Goal: Information Seeking & Learning: Learn about a topic

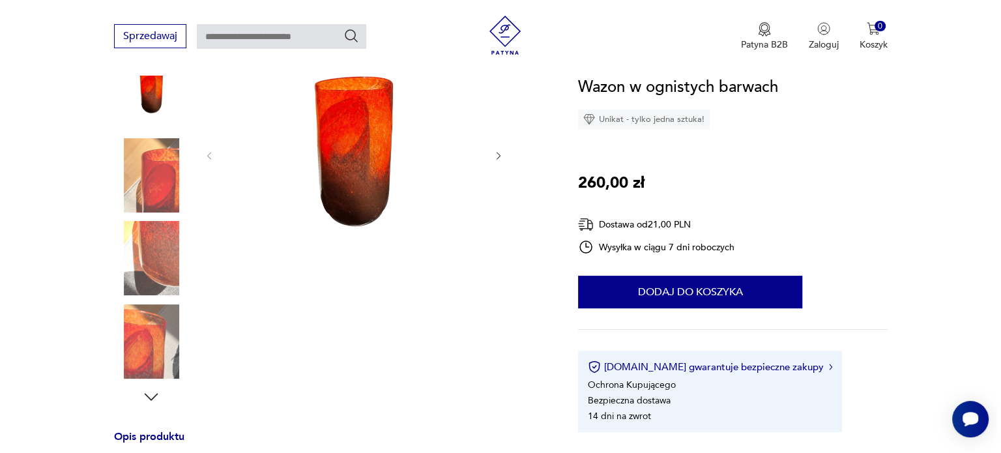
scroll to position [187, 0]
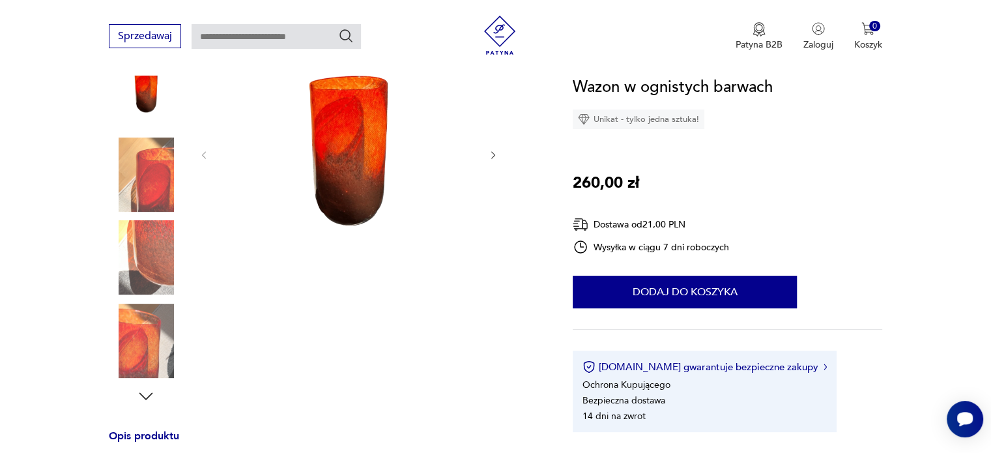
click at [349, 169] on img at bounding box center [349, 154] width 252 height 252
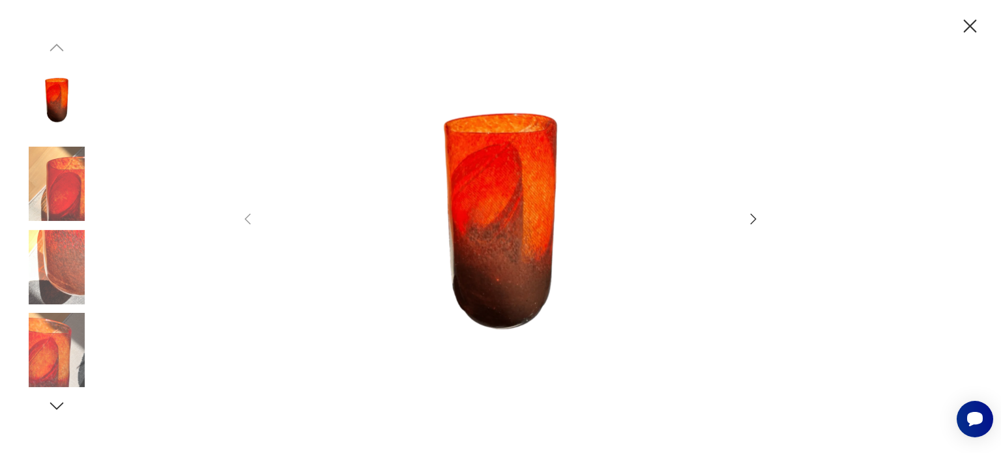
click at [758, 216] on icon "button" at bounding box center [754, 219] width 16 height 16
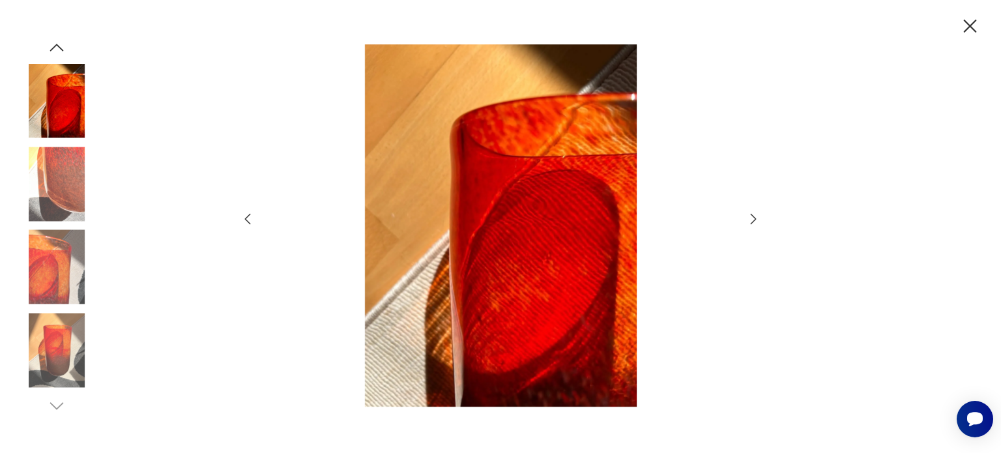
click at [245, 213] on icon "button" at bounding box center [248, 219] width 16 height 16
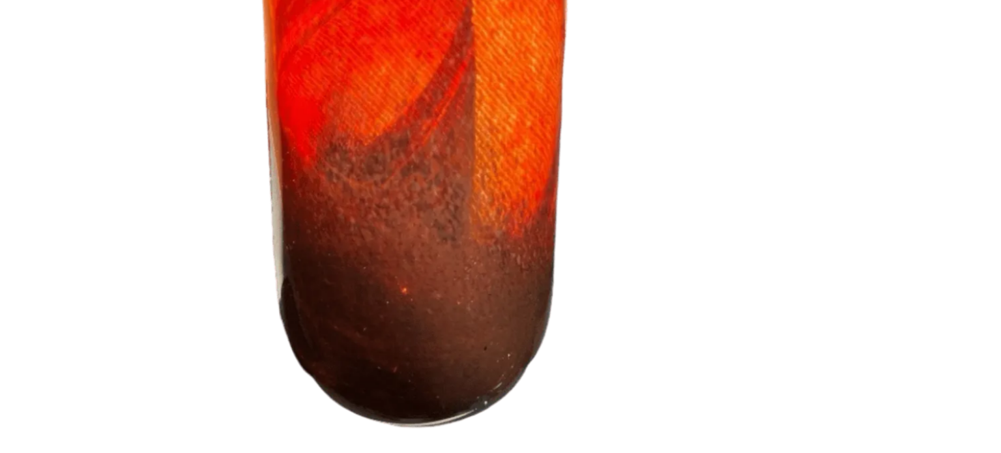
click at [502, 308] on img at bounding box center [501, 225] width 464 height 362
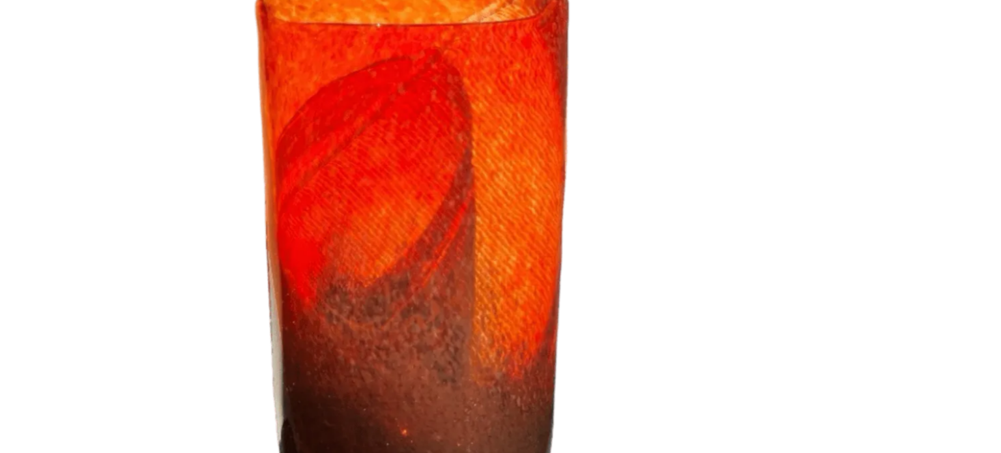
click at [663, 201] on img at bounding box center [501, 225] width 464 height 362
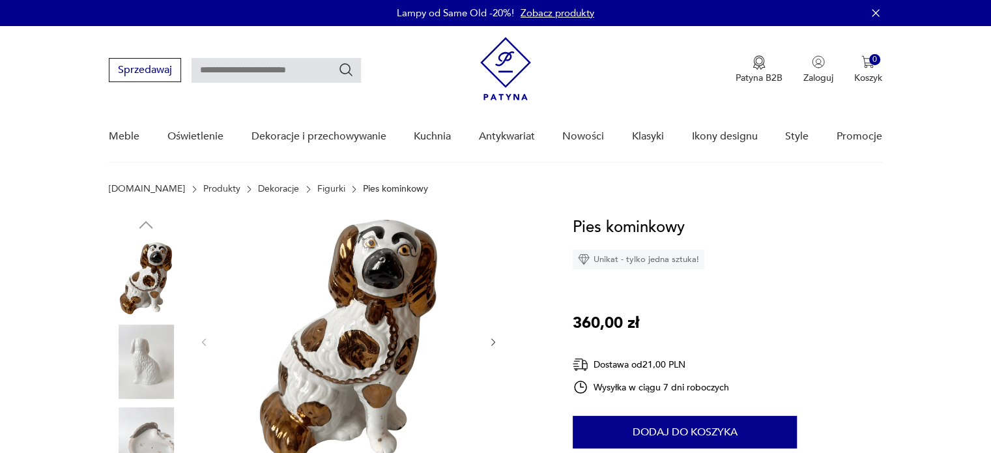
click at [369, 303] on img at bounding box center [349, 341] width 252 height 252
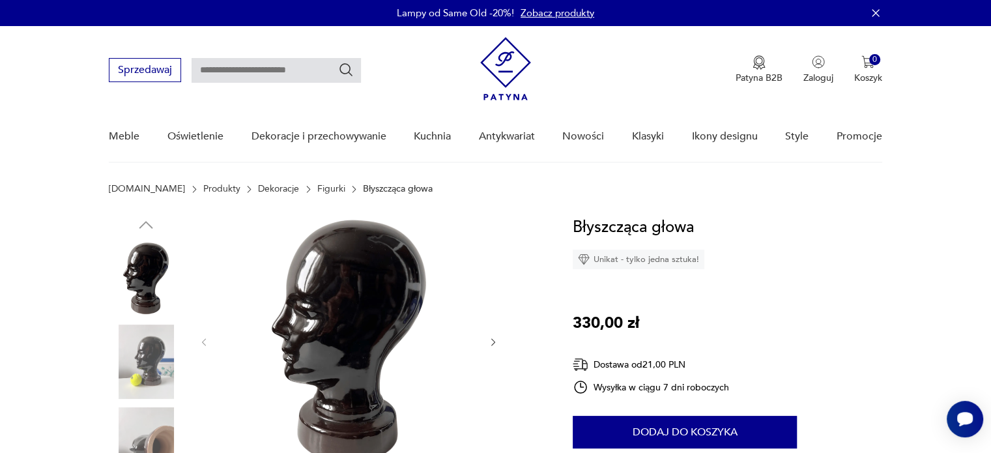
click at [353, 256] on img at bounding box center [349, 341] width 252 height 252
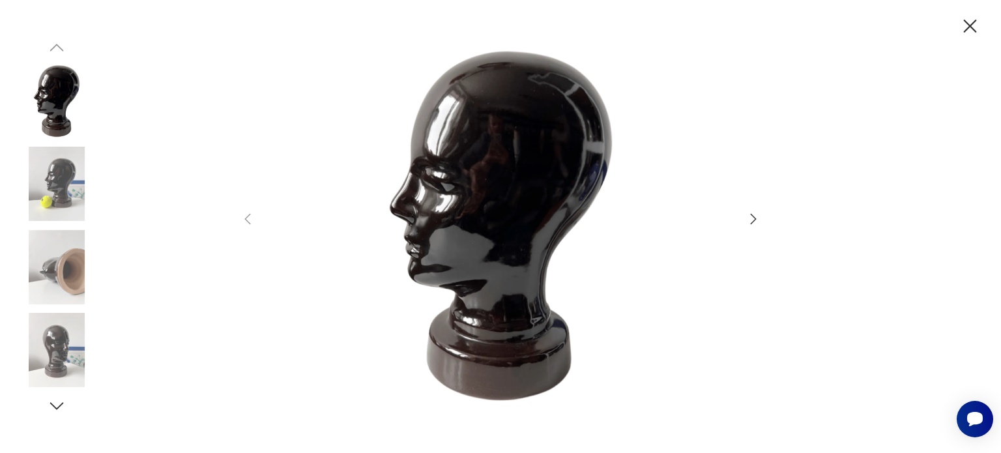
click at [451, 205] on img at bounding box center [501, 225] width 464 height 362
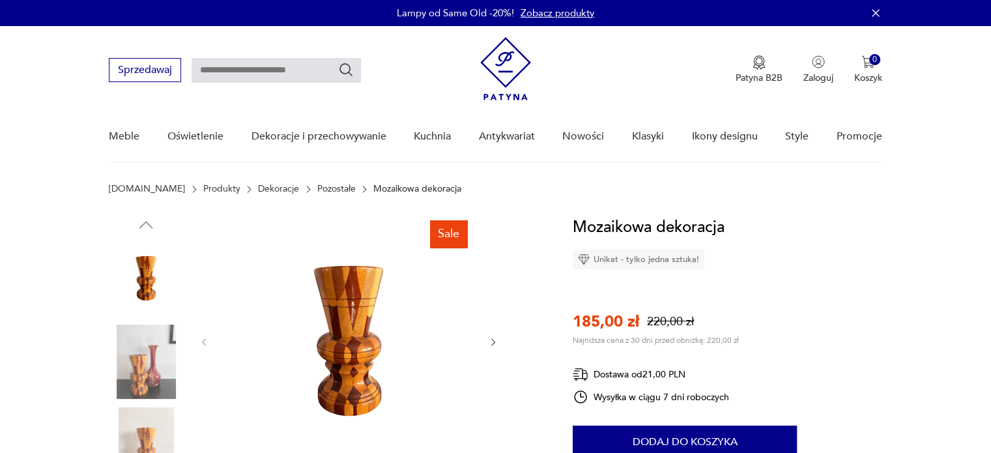
click at [355, 314] on img at bounding box center [349, 341] width 252 height 252
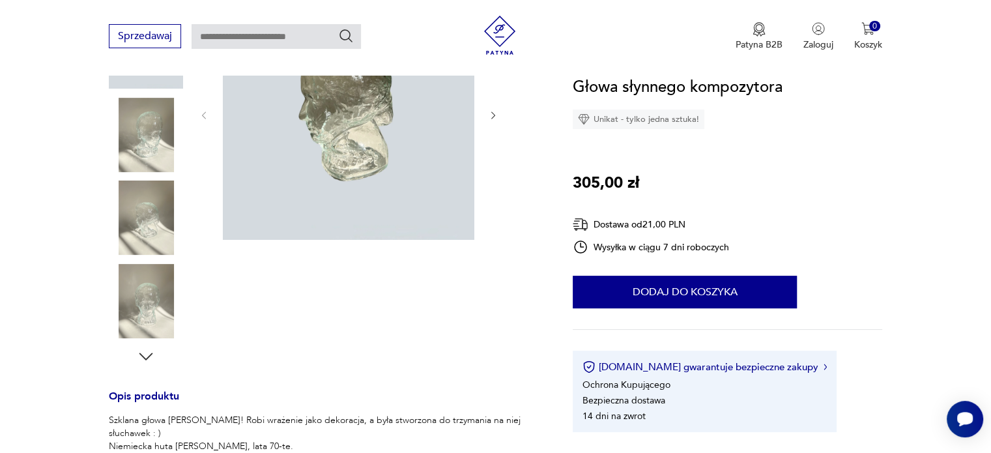
scroll to position [190, 0]
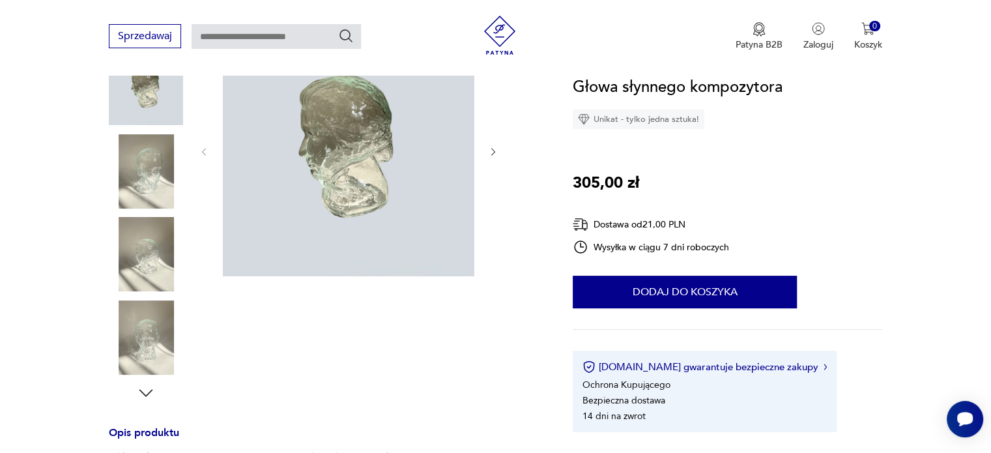
click at [149, 392] on icon "button" at bounding box center [146, 393] width 20 height 20
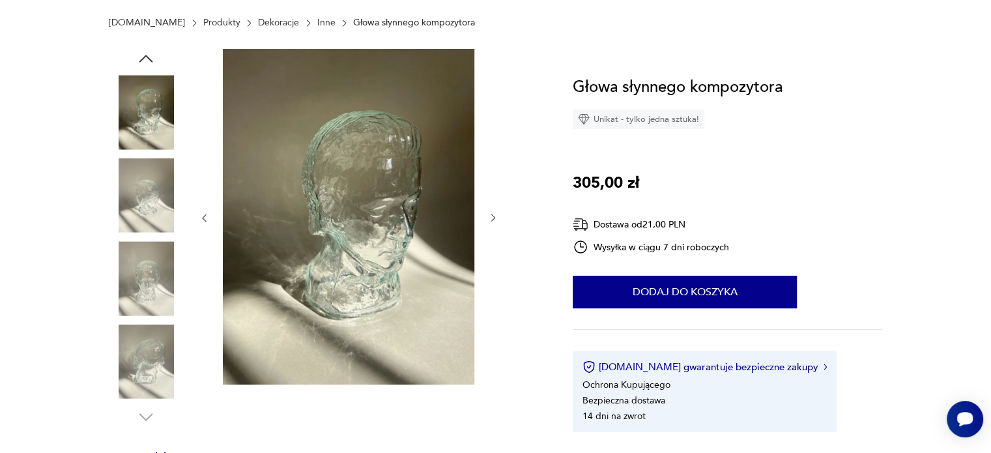
scroll to position [31, 0]
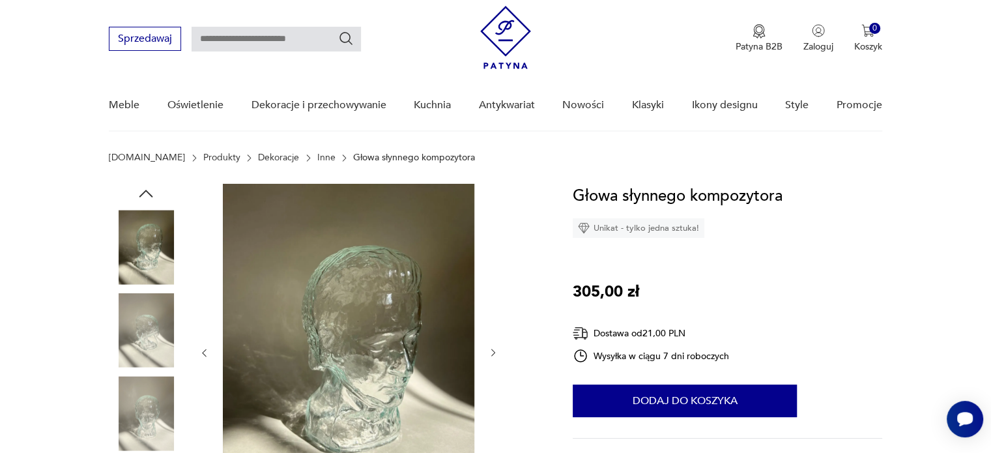
click at [147, 190] on icon "button" at bounding box center [146, 194] width 20 height 20
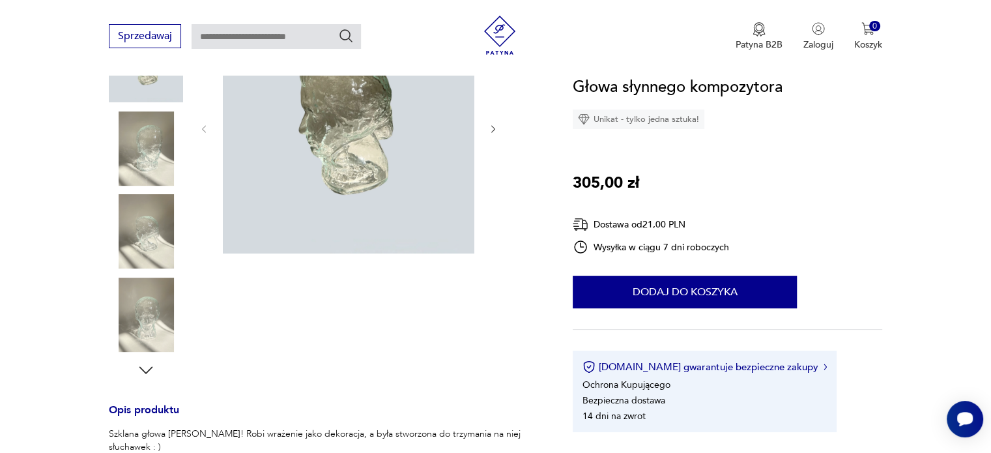
scroll to position [214, 0]
click at [144, 304] on img at bounding box center [146, 314] width 74 height 74
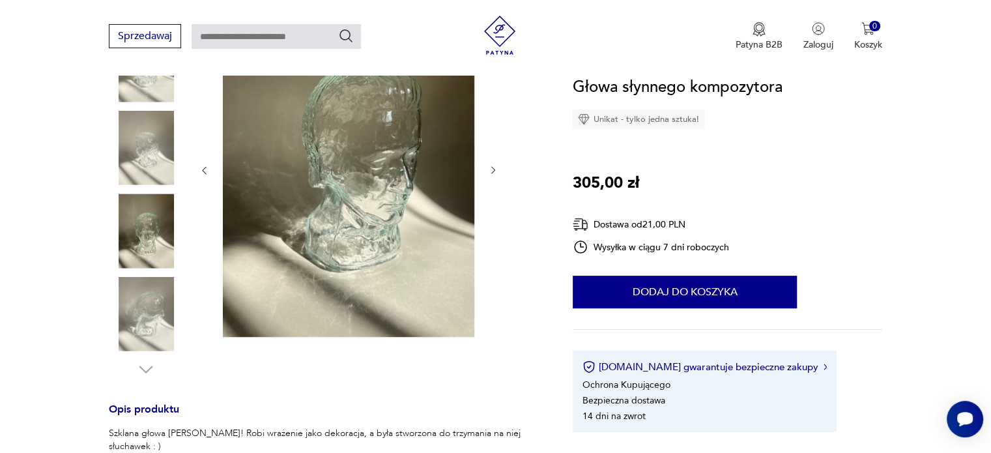
click at [128, 241] on img at bounding box center [146, 231] width 74 height 74
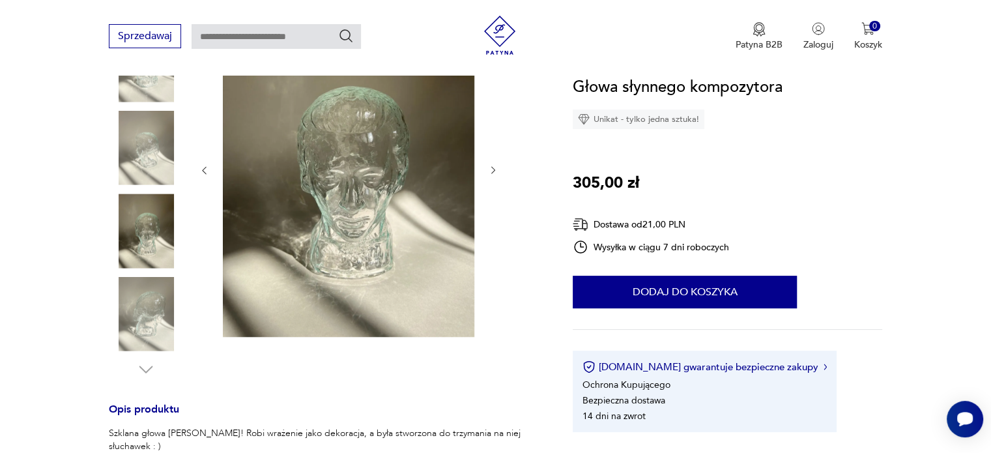
click at [159, 161] on img at bounding box center [146, 148] width 74 height 74
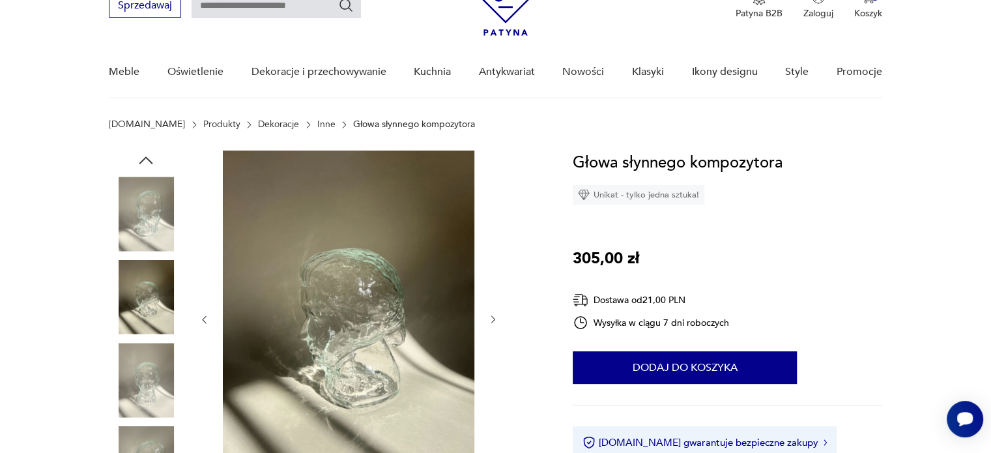
scroll to position [63, 0]
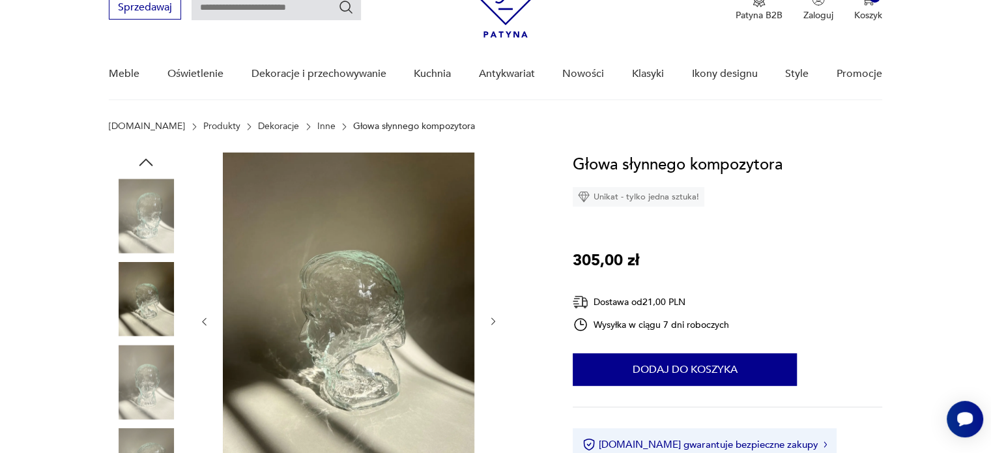
click at [145, 211] on img at bounding box center [146, 216] width 74 height 74
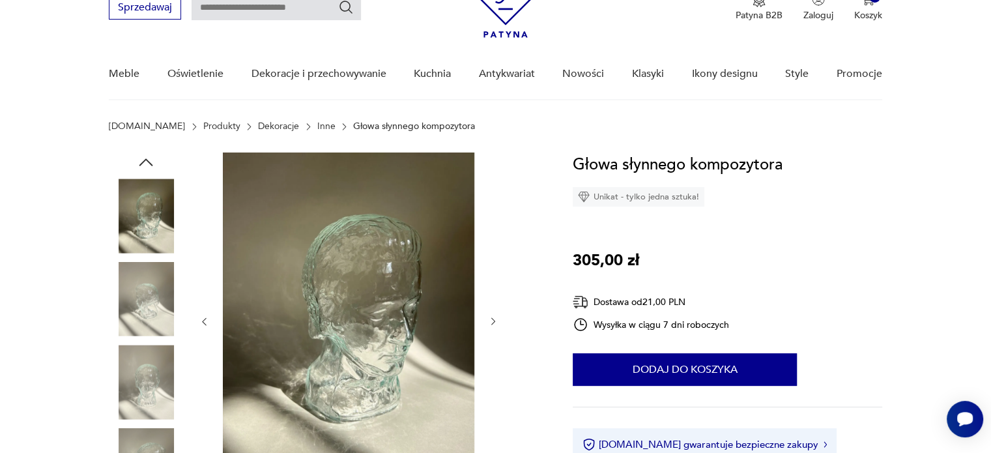
click at [146, 154] on icon "button" at bounding box center [146, 163] width 20 height 20
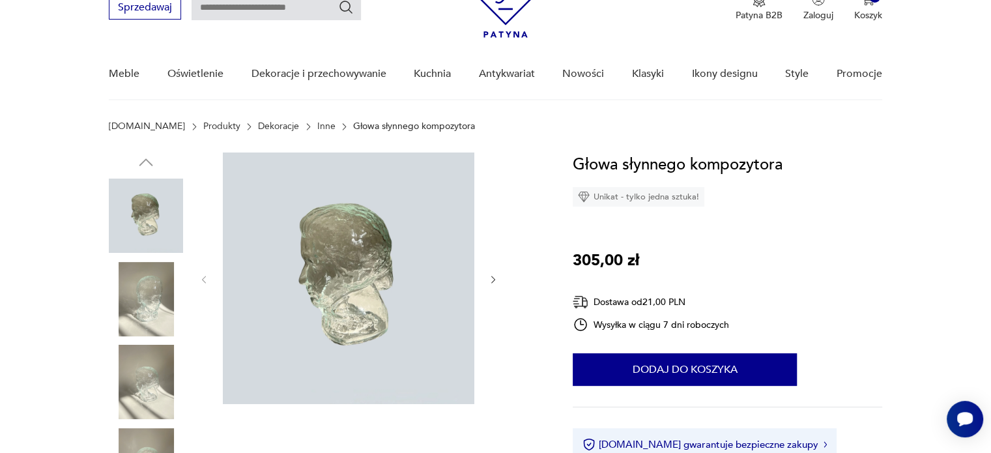
click at [143, 317] on img at bounding box center [146, 299] width 74 height 74
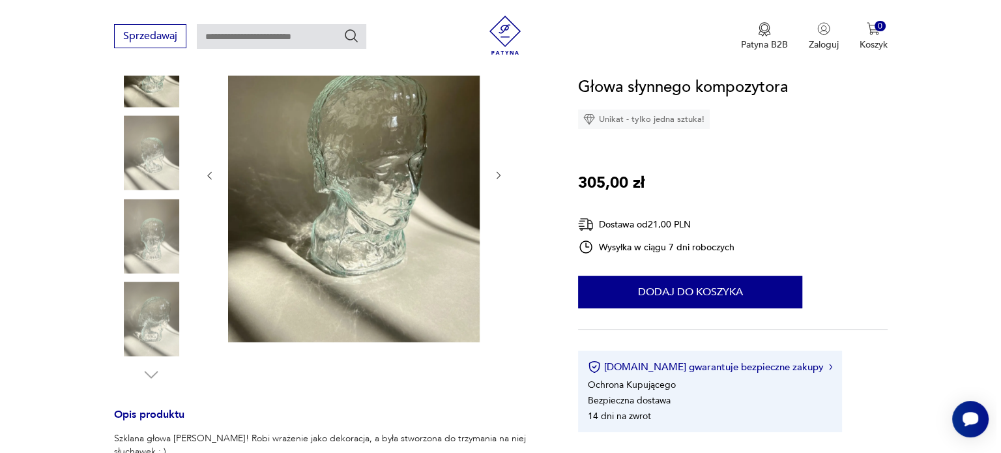
scroll to position [213, 0]
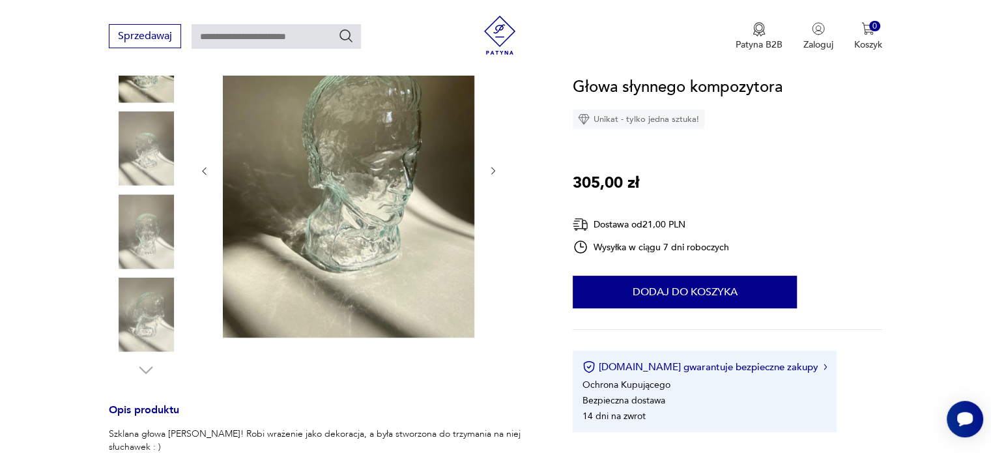
click at [321, 190] on img at bounding box center [349, 170] width 252 height 336
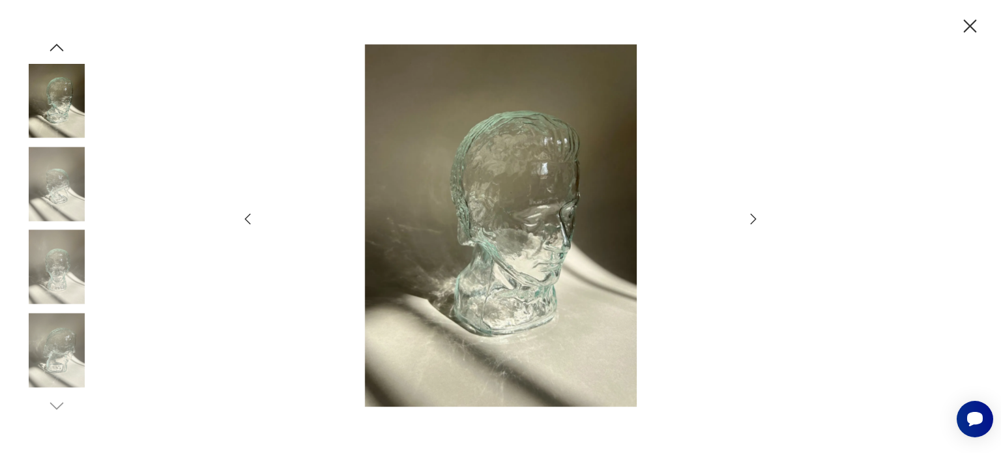
click at [499, 227] on img at bounding box center [501, 225] width 464 height 362
click at [495, 151] on img at bounding box center [501, 225] width 464 height 362
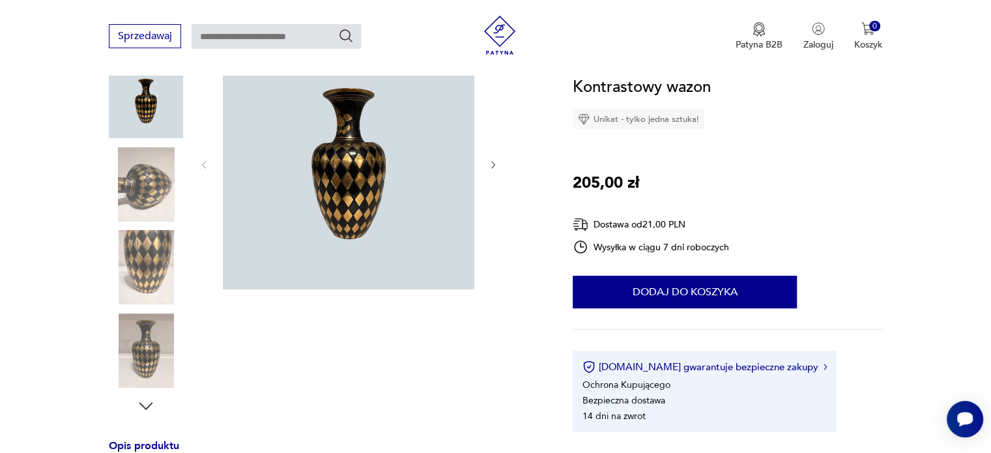
scroll to position [107, 0]
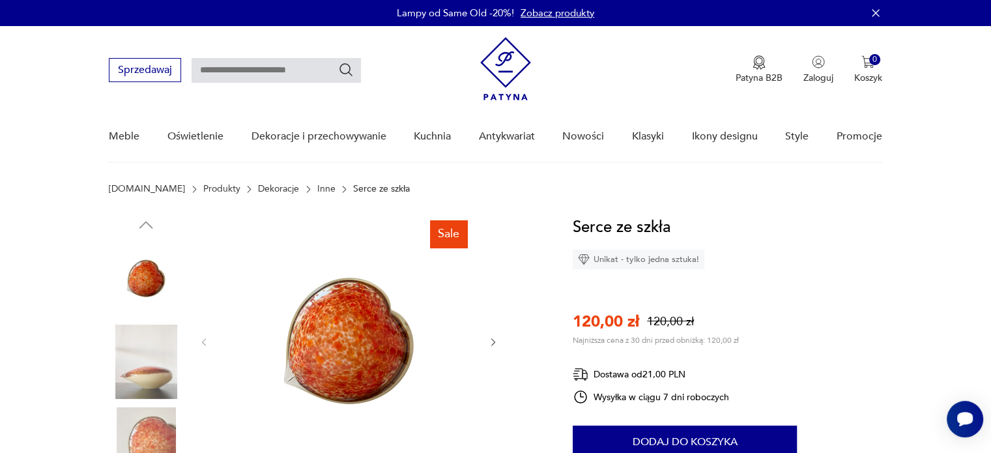
click at [343, 315] on img at bounding box center [349, 341] width 252 height 252
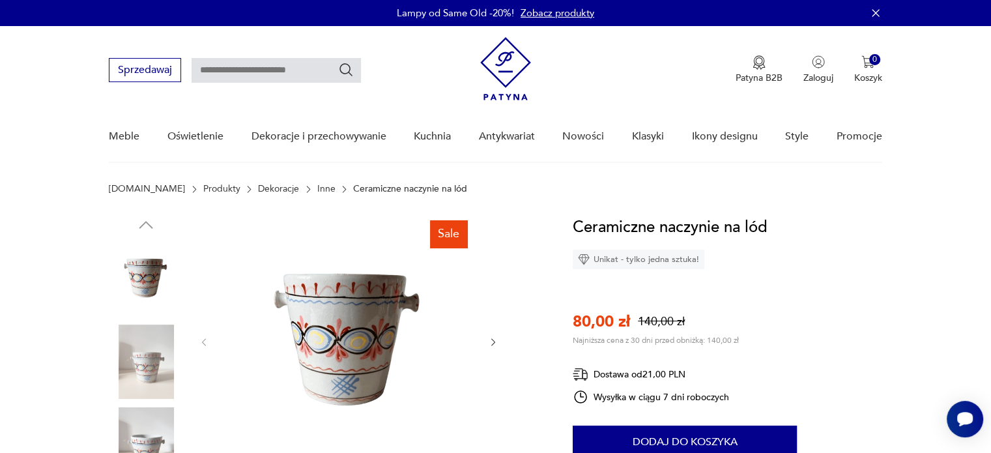
click at [493, 337] on icon "button" at bounding box center [493, 342] width 11 height 11
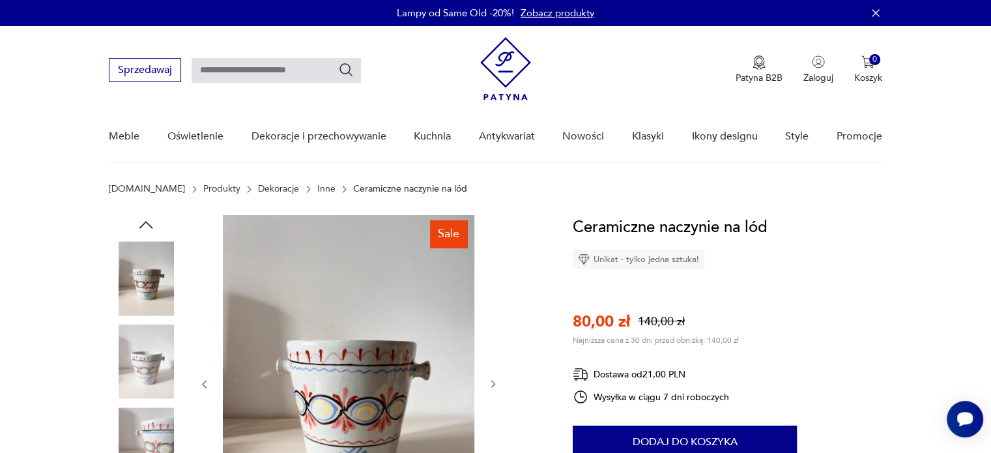
click at [493, 337] on div at bounding box center [349, 384] width 300 height 338
click at [145, 224] on icon "button" at bounding box center [146, 225] width 20 height 20
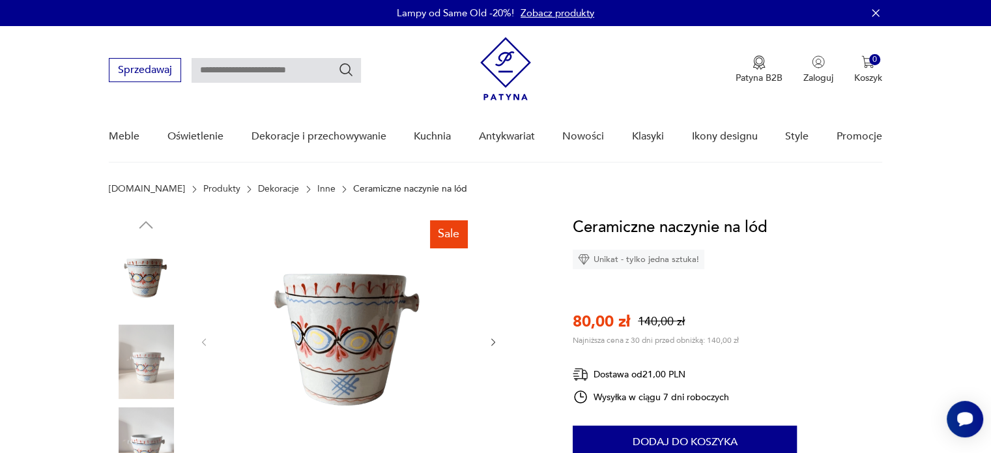
click at [314, 319] on img at bounding box center [349, 341] width 252 height 252
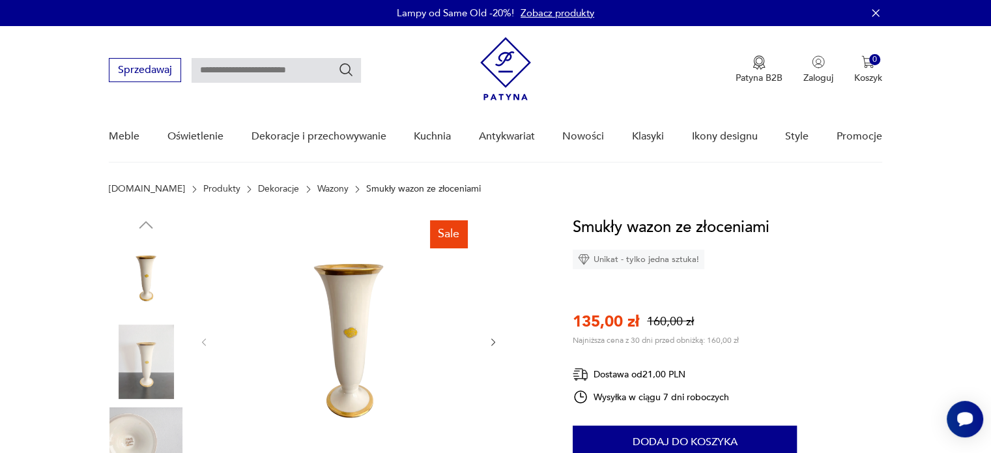
click at [320, 250] on img at bounding box center [349, 341] width 252 height 252
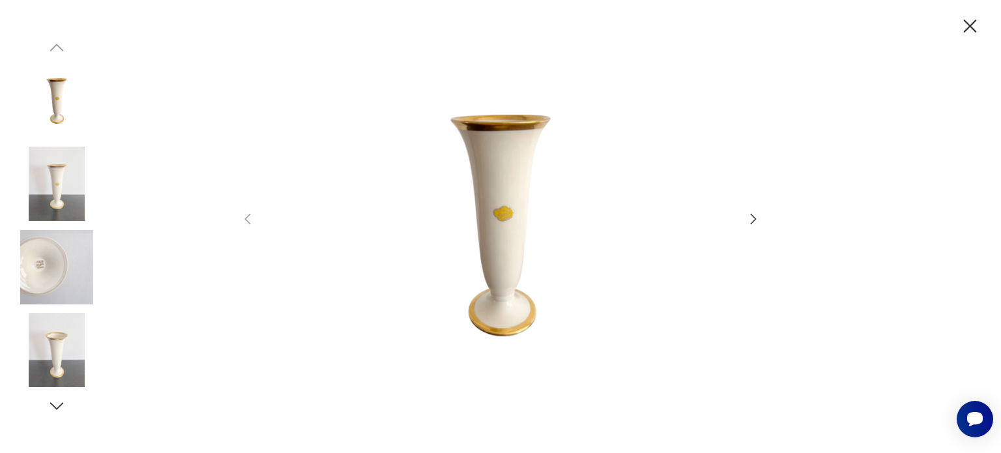
click at [475, 214] on img at bounding box center [501, 225] width 464 height 362
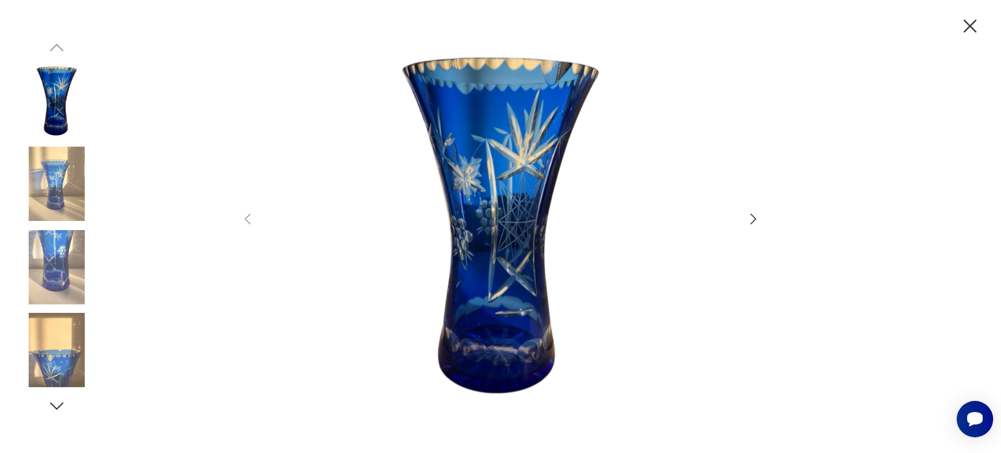
click at [473, 223] on img at bounding box center [501, 225] width 464 height 362
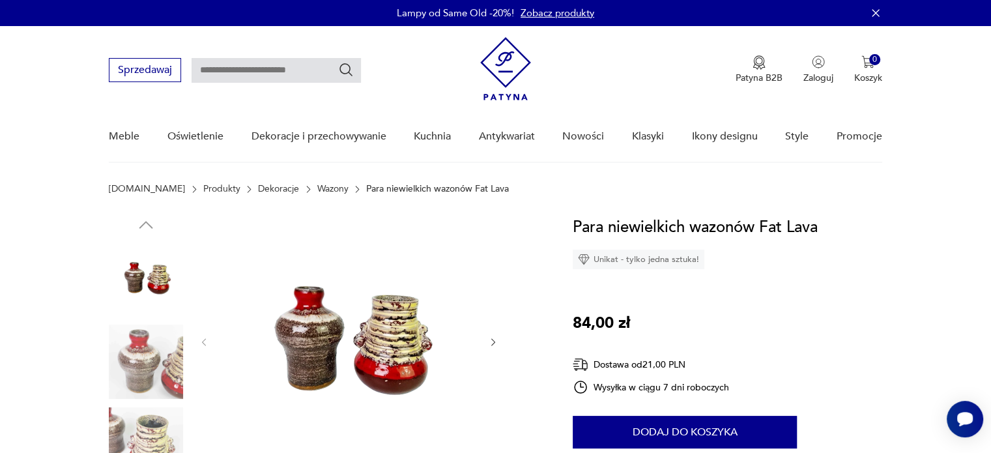
click at [336, 289] on img at bounding box center [349, 341] width 252 height 252
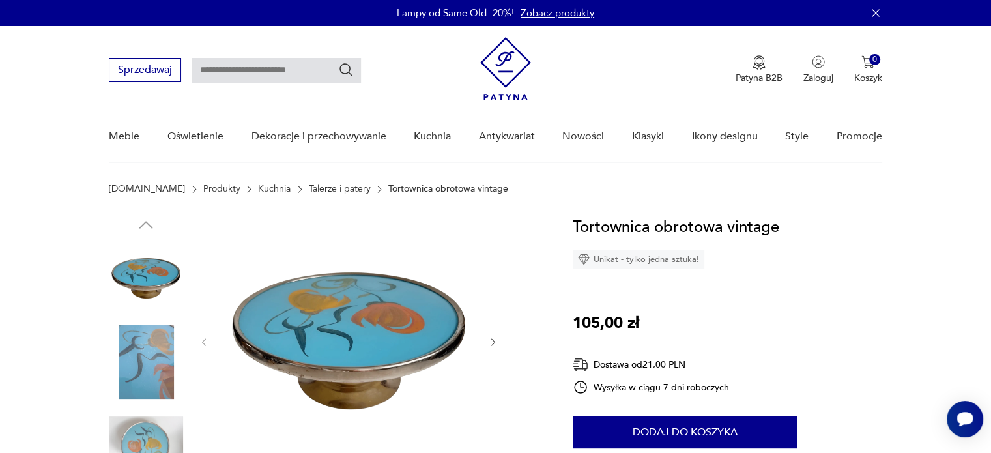
click at [873, 356] on div "Tortownica obrotowa vintage Unikat - tylko jedna sztuka! 105,00 zł Dostawa od 2…" at bounding box center [728, 393] width 310 height 357
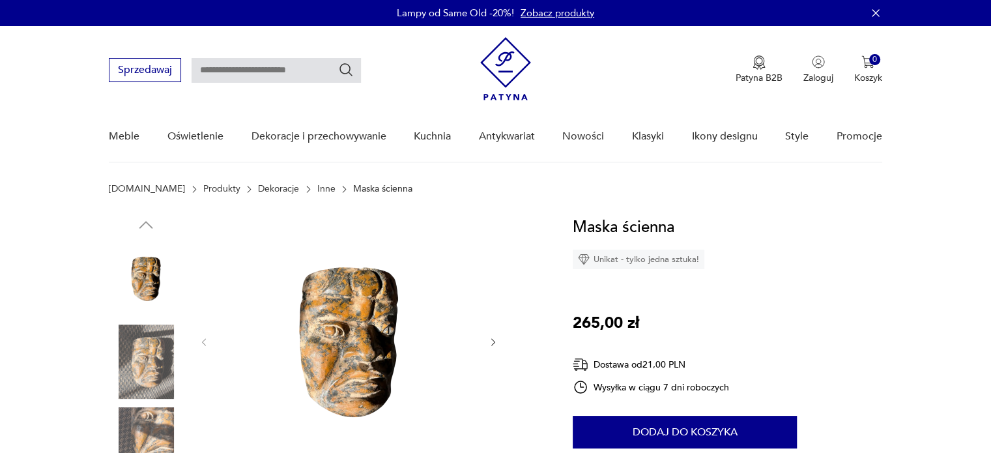
click at [323, 281] on img at bounding box center [349, 341] width 252 height 252
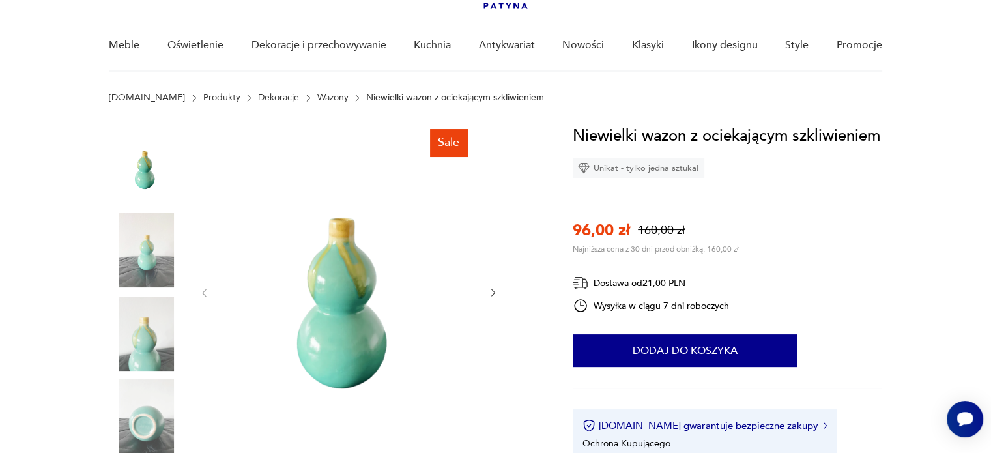
click at [364, 317] on img at bounding box center [349, 292] width 252 height 336
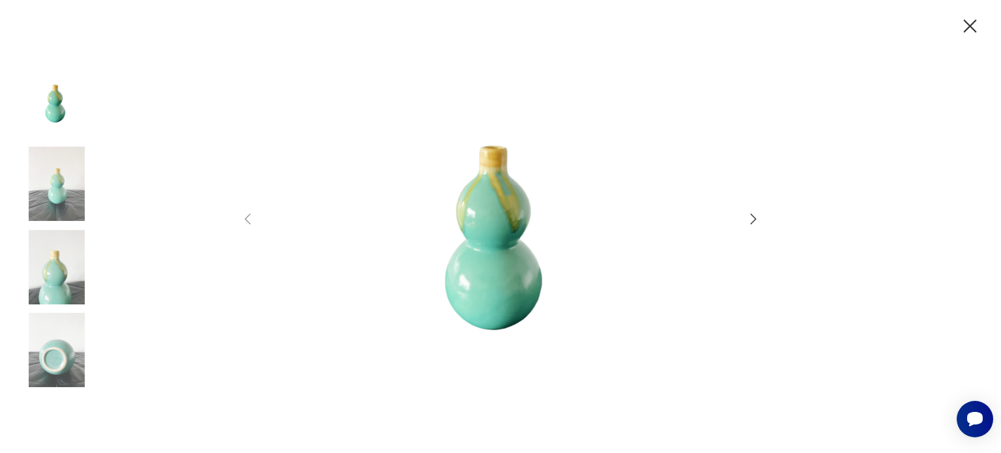
click at [467, 268] on img at bounding box center [501, 225] width 464 height 362
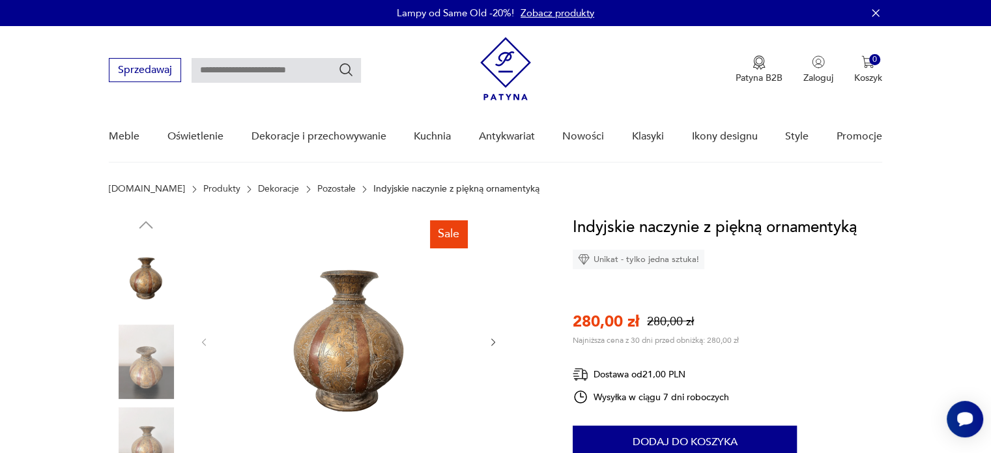
click at [348, 326] on img at bounding box center [349, 341] width 252 height 252
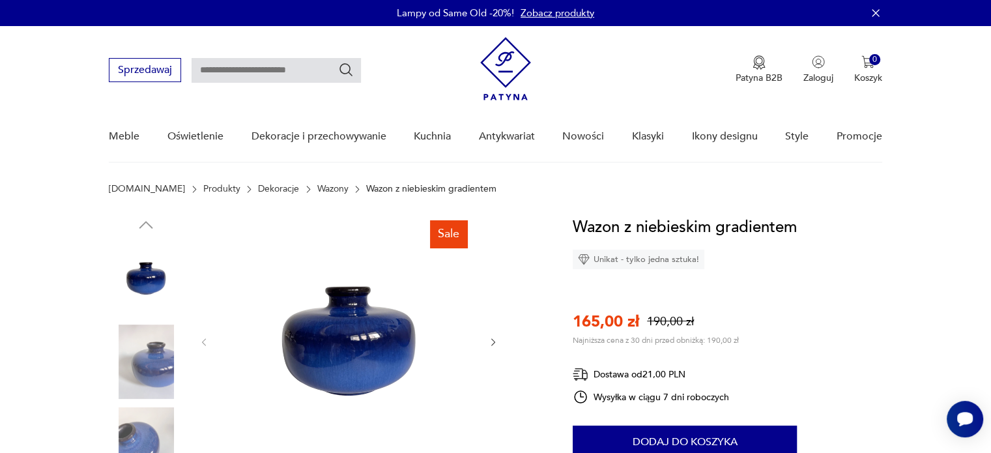
click at [344, 299] on img at bounding box center [349, 341] width 252 height 252
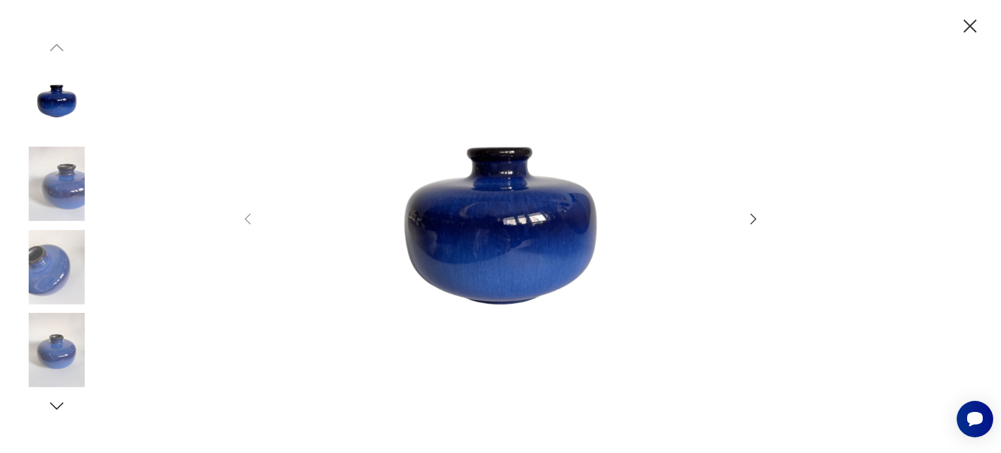
click at [458, 233] on img at bounding box center [501, 225] width 464 height 362
